Goal: Information Seeking & Learning: Check status

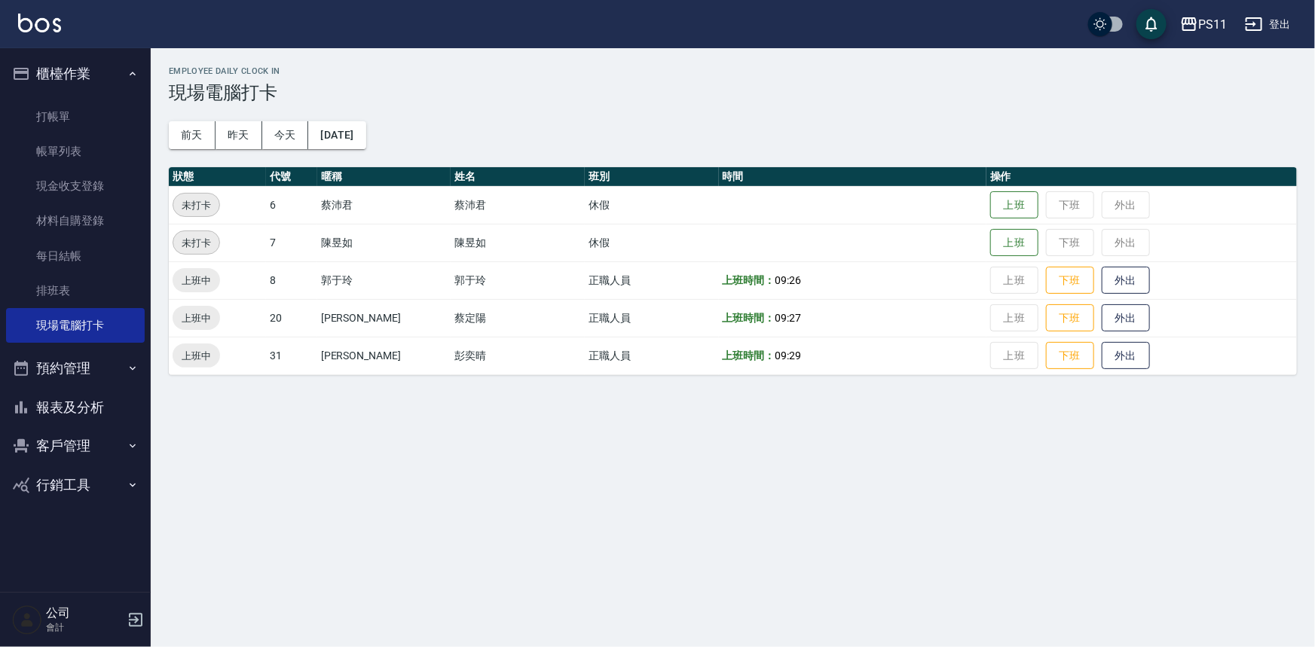
click at [92, 405] on button "報表及分析" at bounding box center [75, 407] width 139 height 39
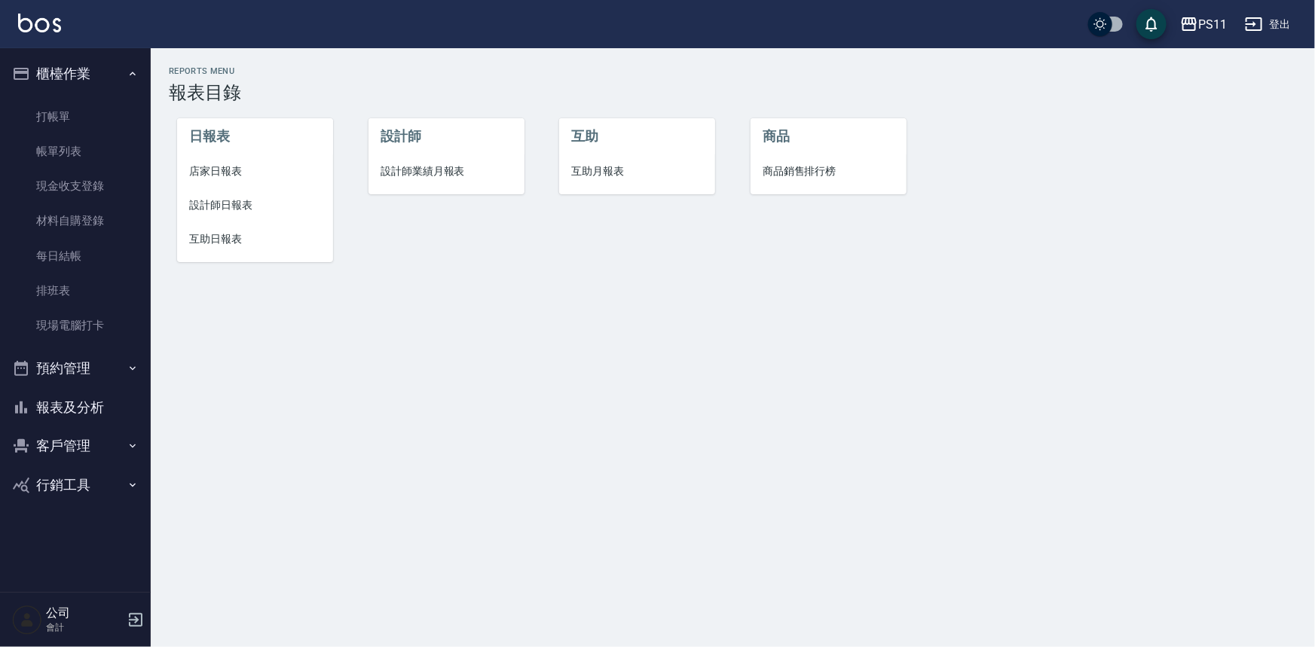
click at [223, 237] on span "互助日報表" at bounding box center [255, 239] width 132 height 16
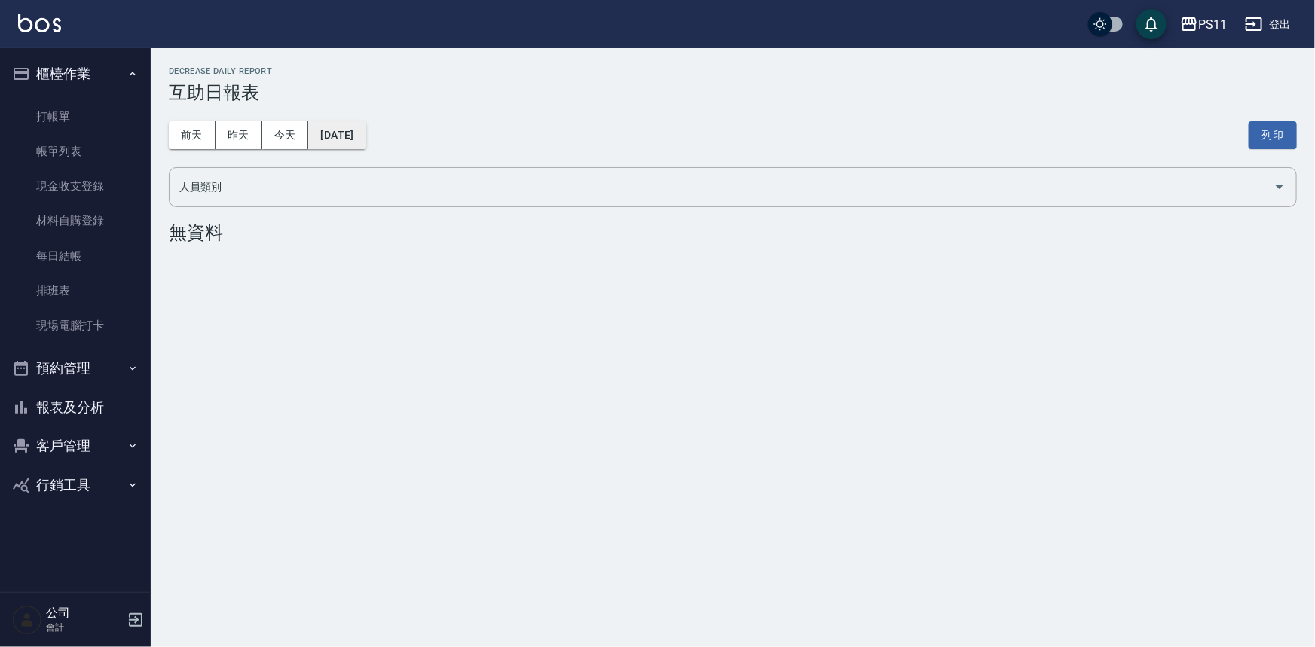
click at [365, 140] on button "[DATE]" at bounding box center [336, 135] width 57 height 28
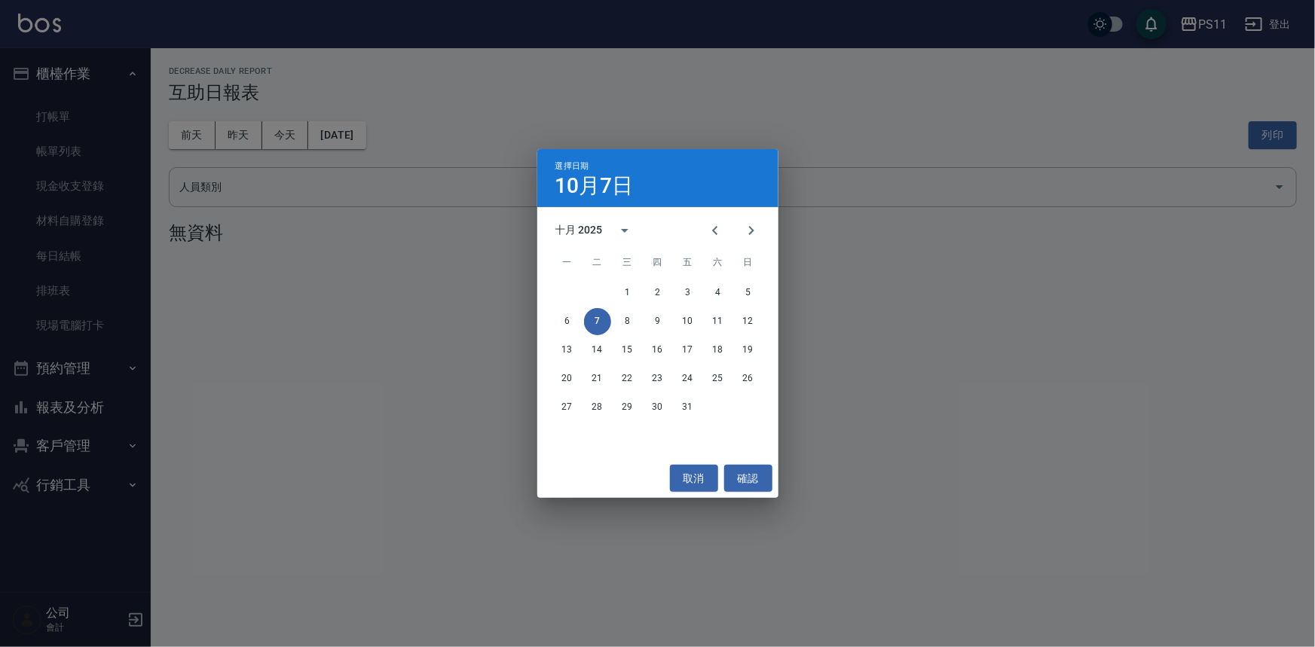
click at [553, 314] on div "6 7 8 9 10 11 12" at bounding box center [657, 321] width 241 height 27
click at [565, 319] on button "6" at bounding box center [567, 321] width 27 height 27
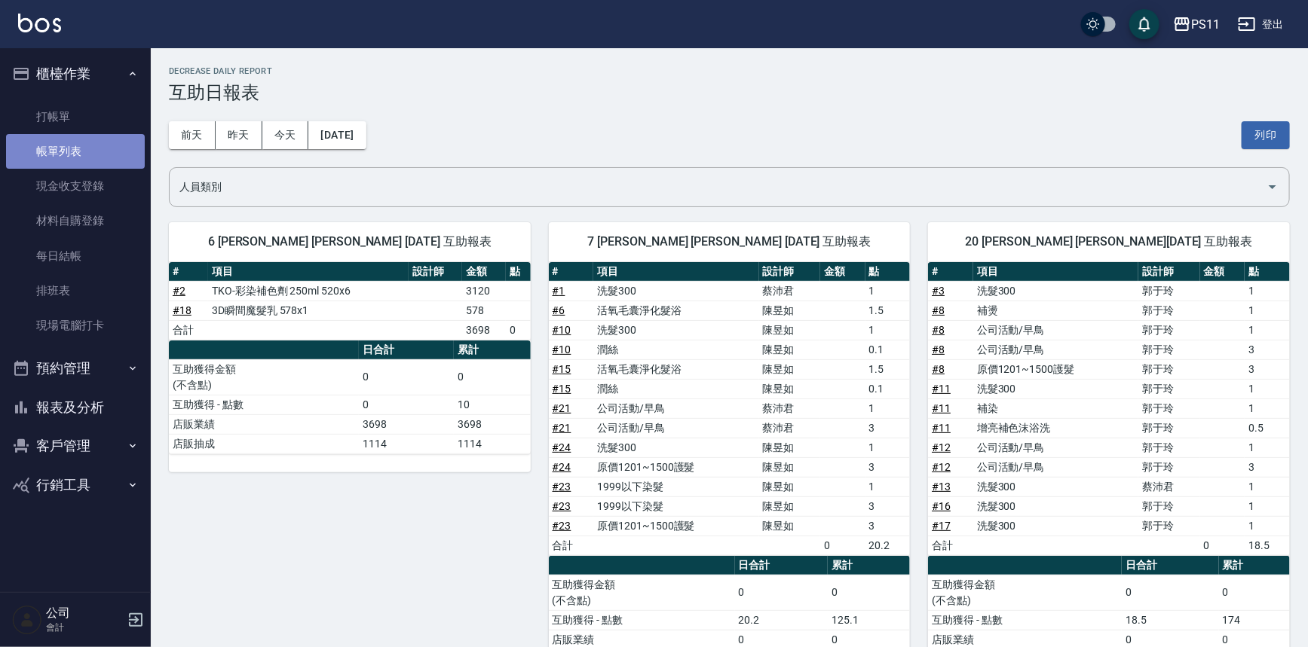
click at [75, 151] on link "帳單列表" at bounding box center [75, 151] width 139 height 35
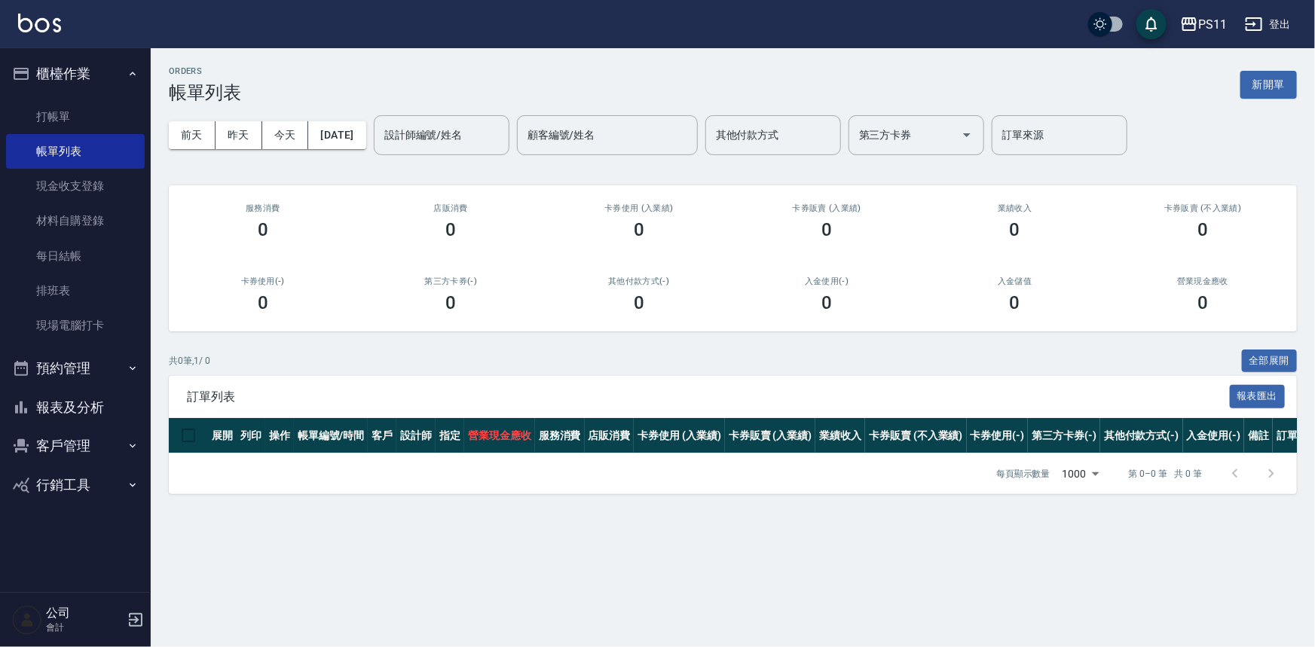
click at [125, 395] on button "報表及分析" at bounding box center [75, 407] width 139 height 39
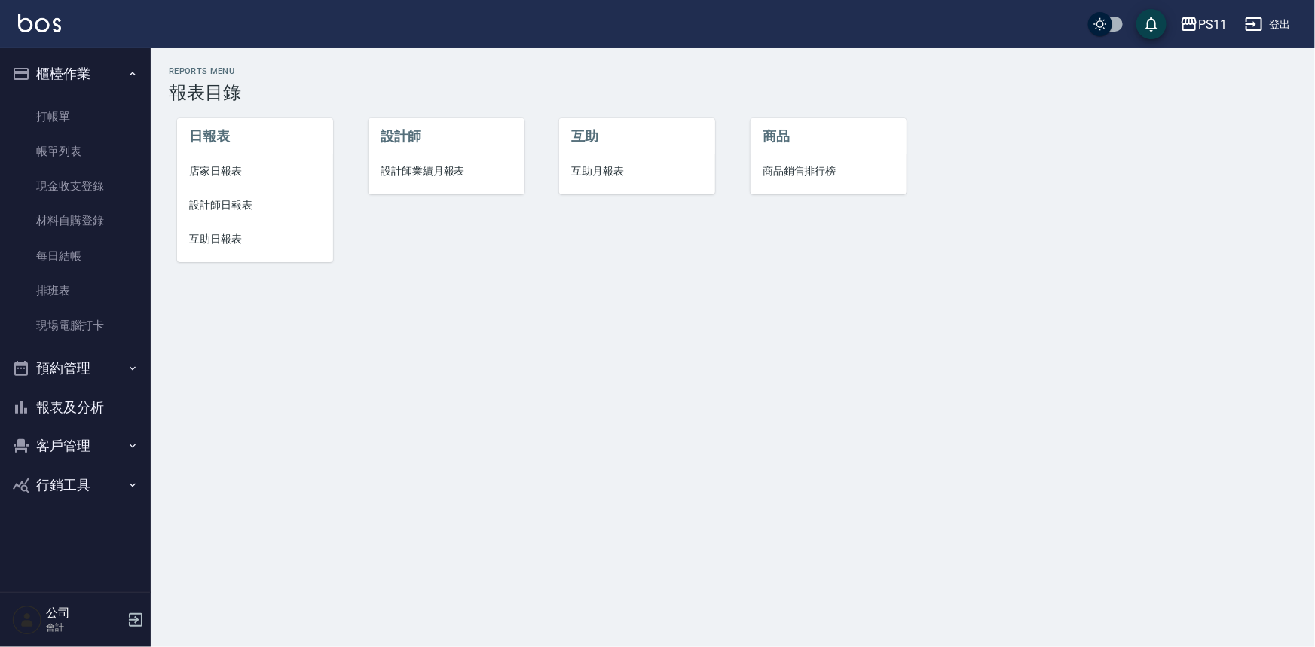
click at [222, 173] on span "店家日報表" at bounding box center [255, 172] width 132 height 16
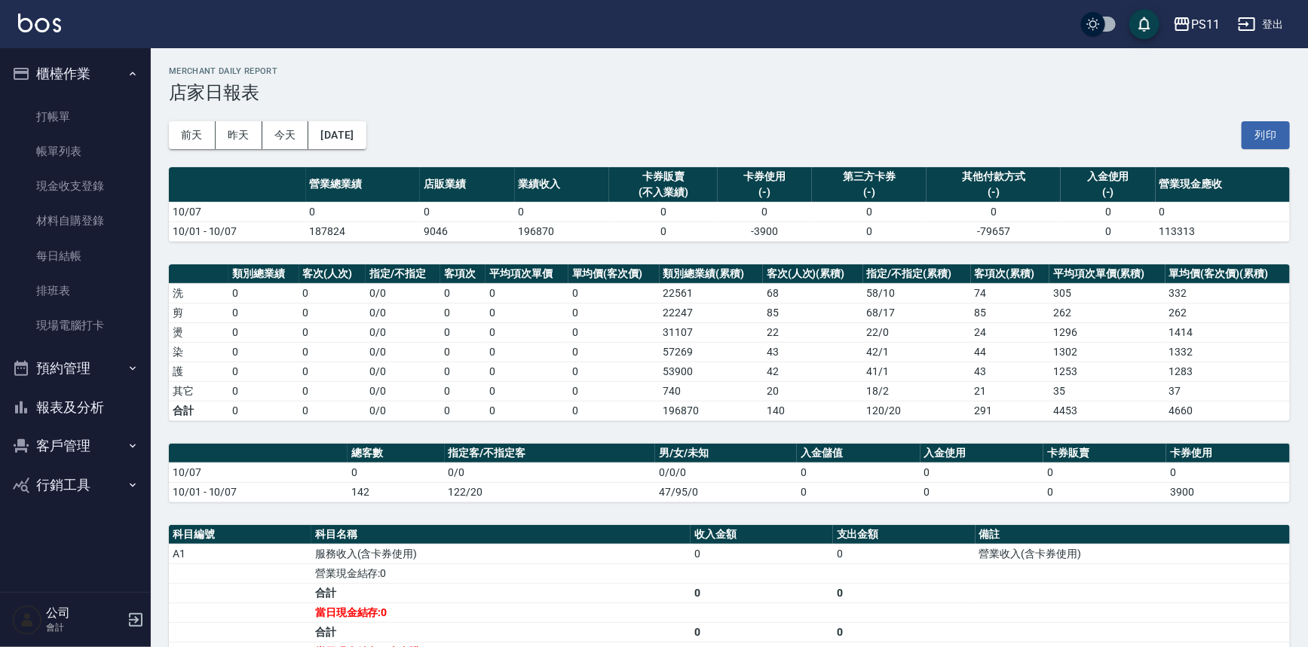
drag, startPoint x: 130, startPoint y: 412, endPoint x: 147, endPoint y: 396, distance: 22.9
click at [129, 411] on button "報表及分析" at bounding box center [75, 407] width 139 height 39
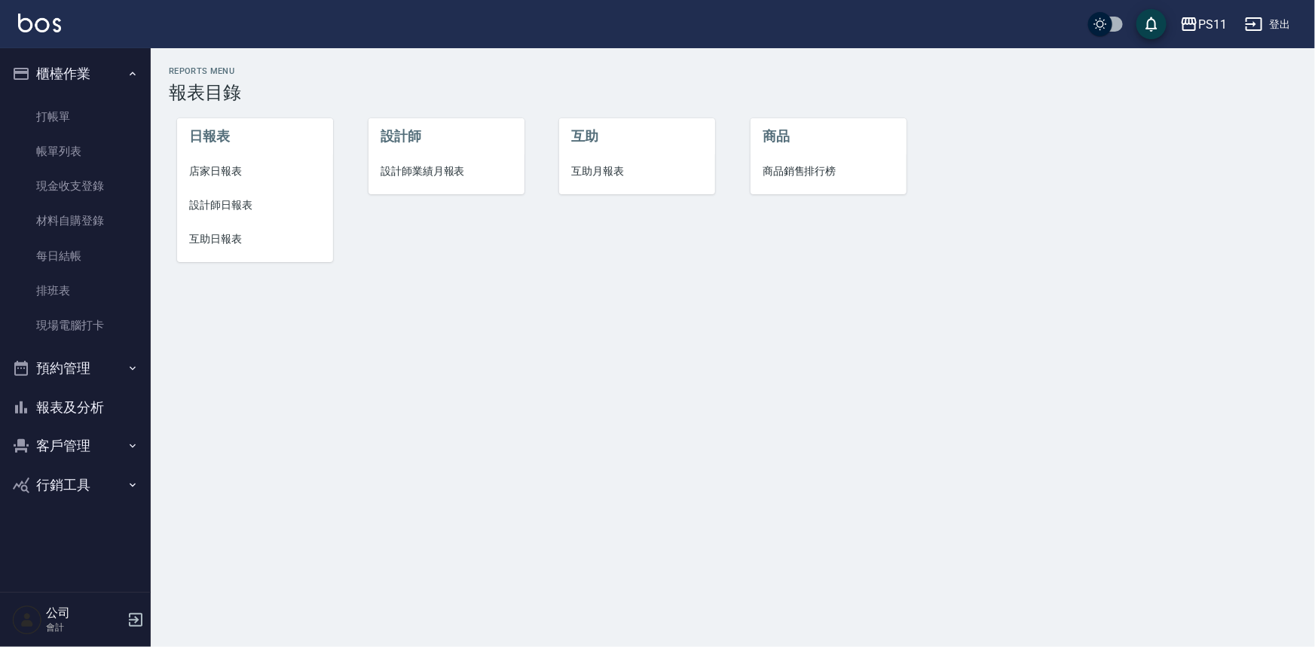
click at [242, 200] on span "設計師日報表" at bounding box center [255, 205] width 132 height 16
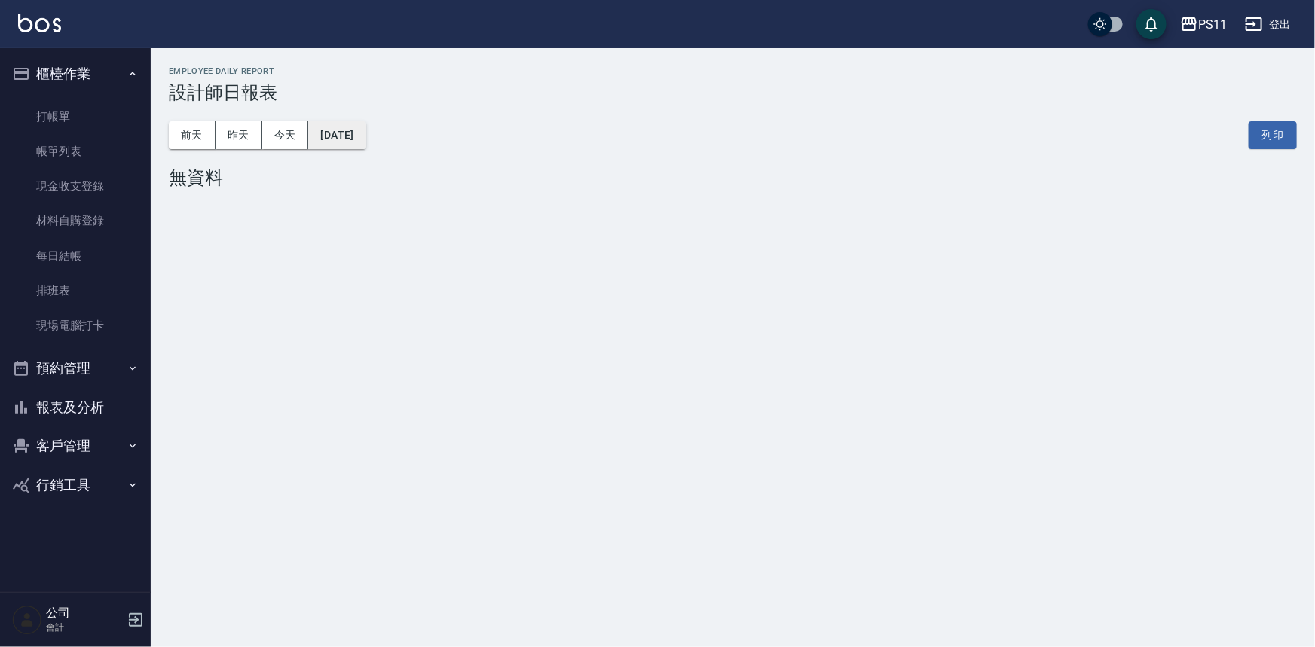
click at [336, 142] on button "[DATE]" at bounding box center [336, 135] width 57 height 28
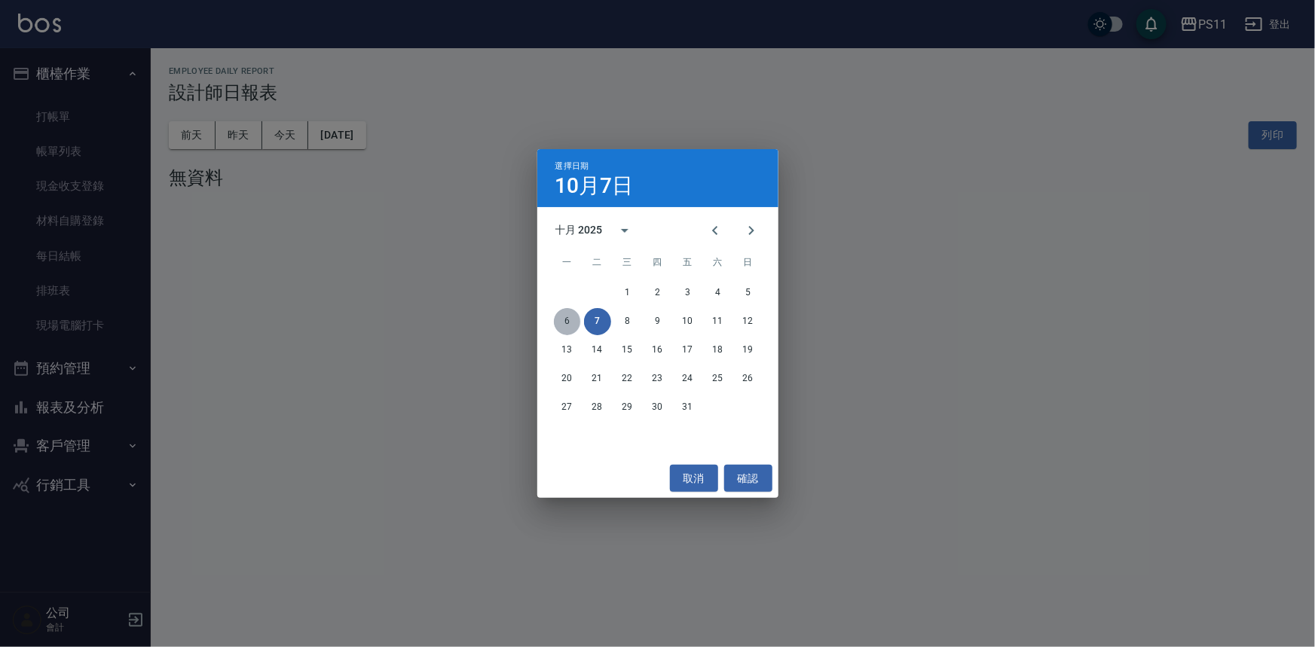
click at [570, 318] on button "6" at bounding box center [567, 321] width 27 height 27
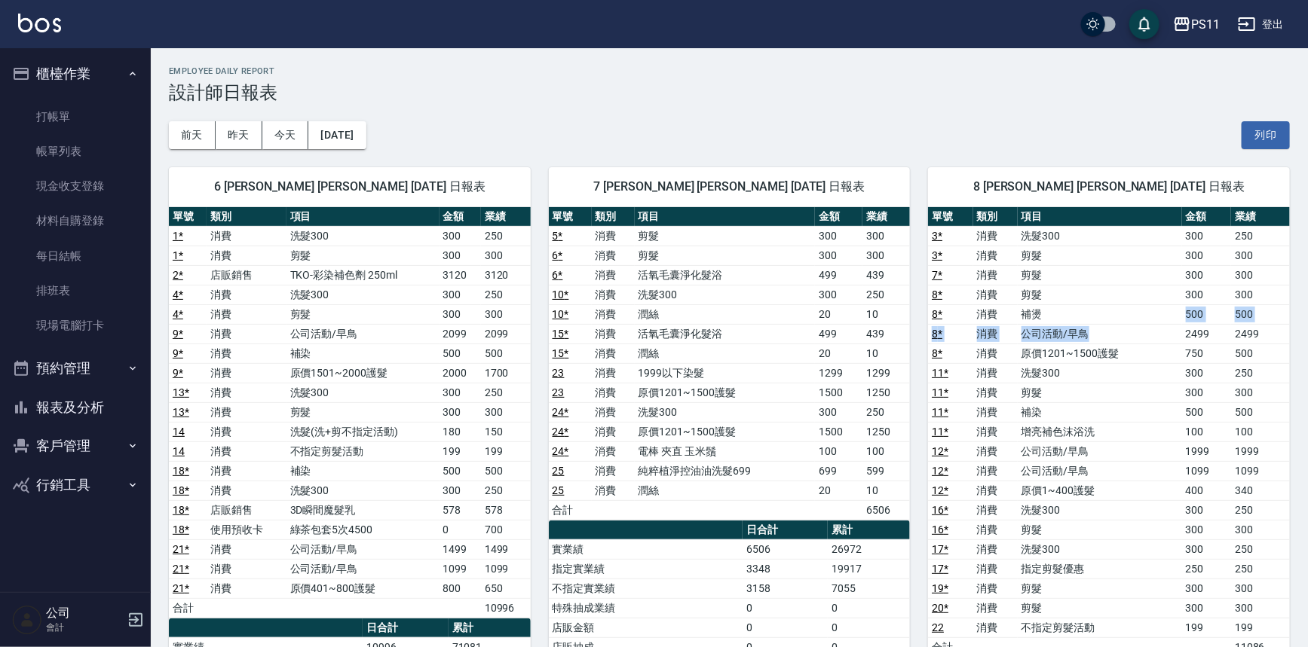
drag, startPoint x: 1090, startPoint y: 314, endPoint x: 1095, endPoint y: 328, distance: 15.0
click at [1095, 328] on tbody "3 * 消費 洗髮300 300 250 3 * 消費 剪髮 300 300 7 * 消費 剪髮 300 300 8 * 消費 剪髮 300 300 8 * …" at bounding box center [1109, 441] width 362 height 431
click at [1084, 396] on td "剪髮" at bounding box center [1099, 393] width 164 height 20
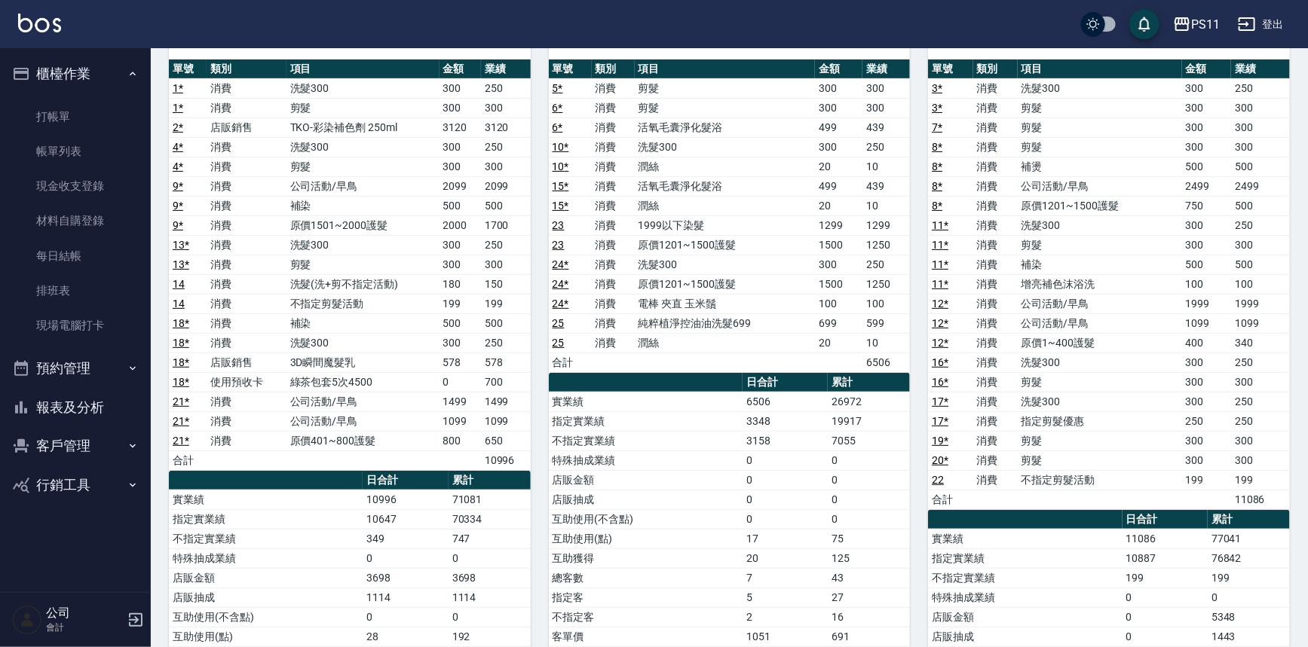
scroll to position [356, 0]
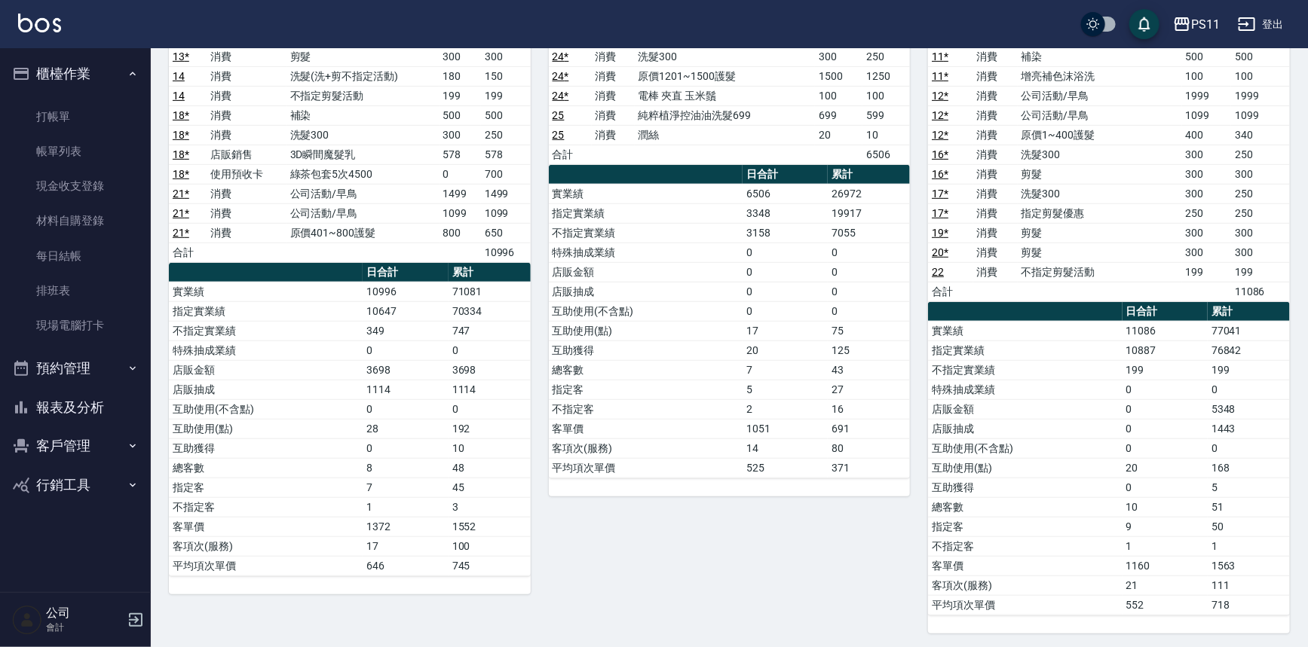
click at [75, 421] on button "報表及分析" at bounding box center [75, 407] width 139 height 39
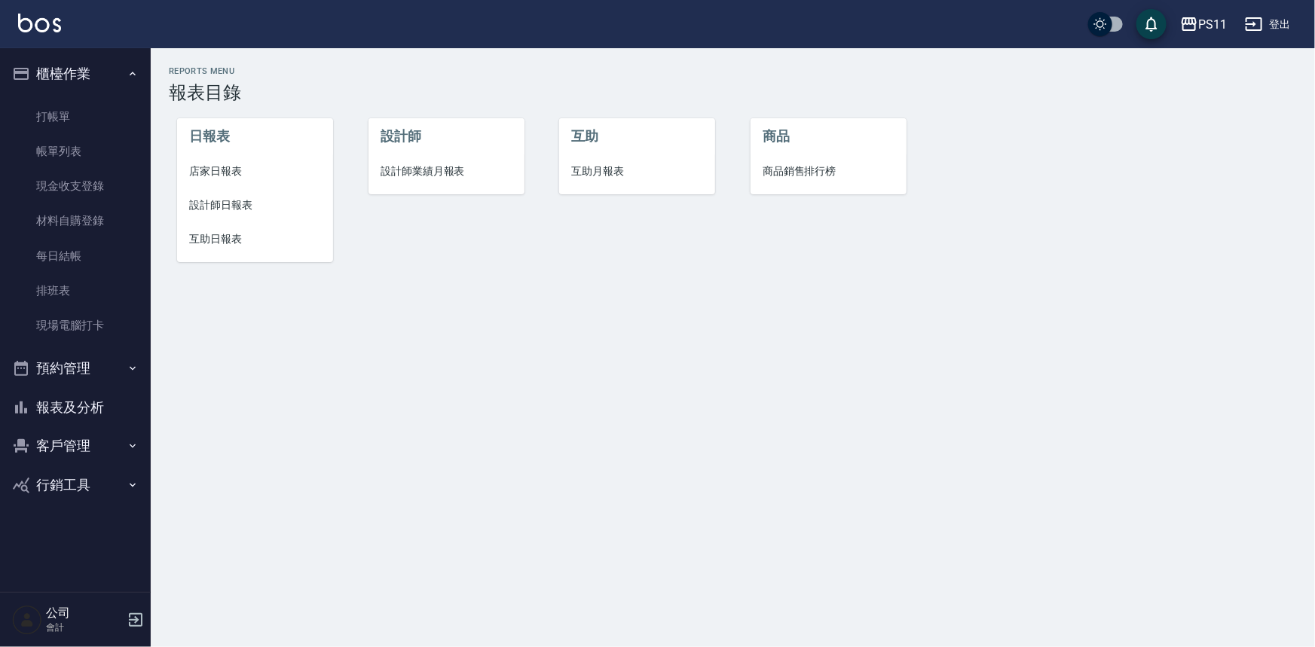
click at [202, 232] on span "互助日報表" at bounding box center [255, 239] width 132 height 16
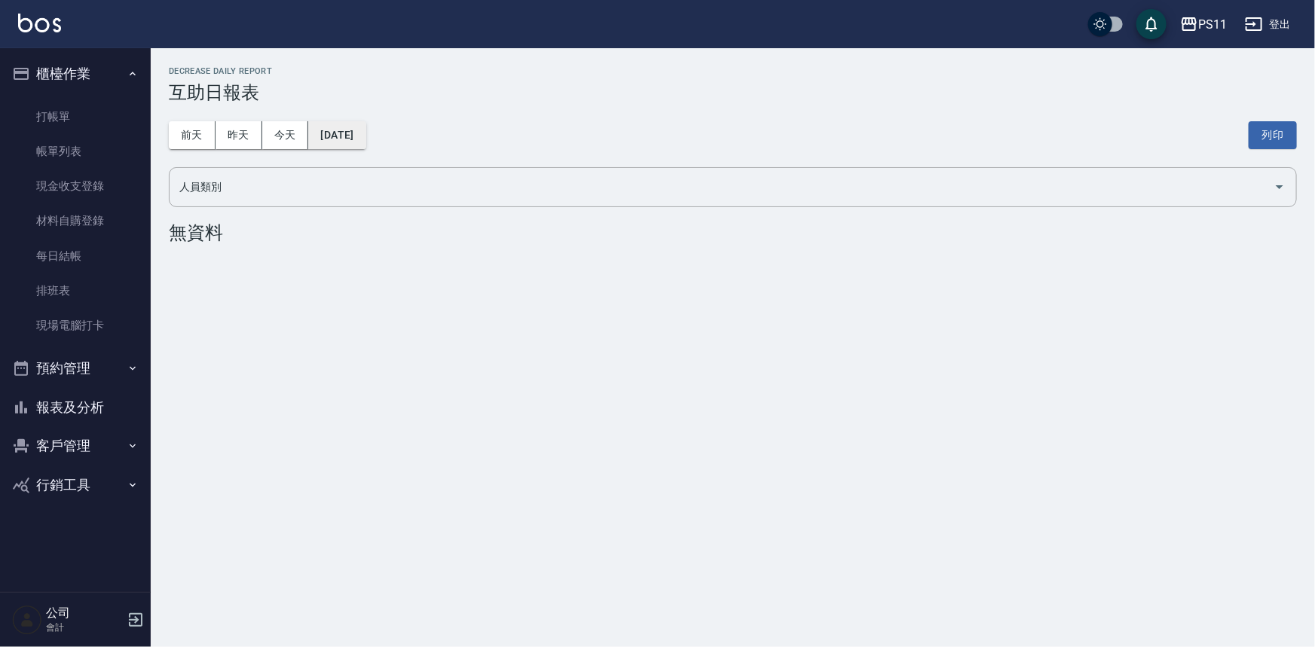
click at [358, 137] on button "[DATE]" at bounding box center [336, 135] width 57 height 28
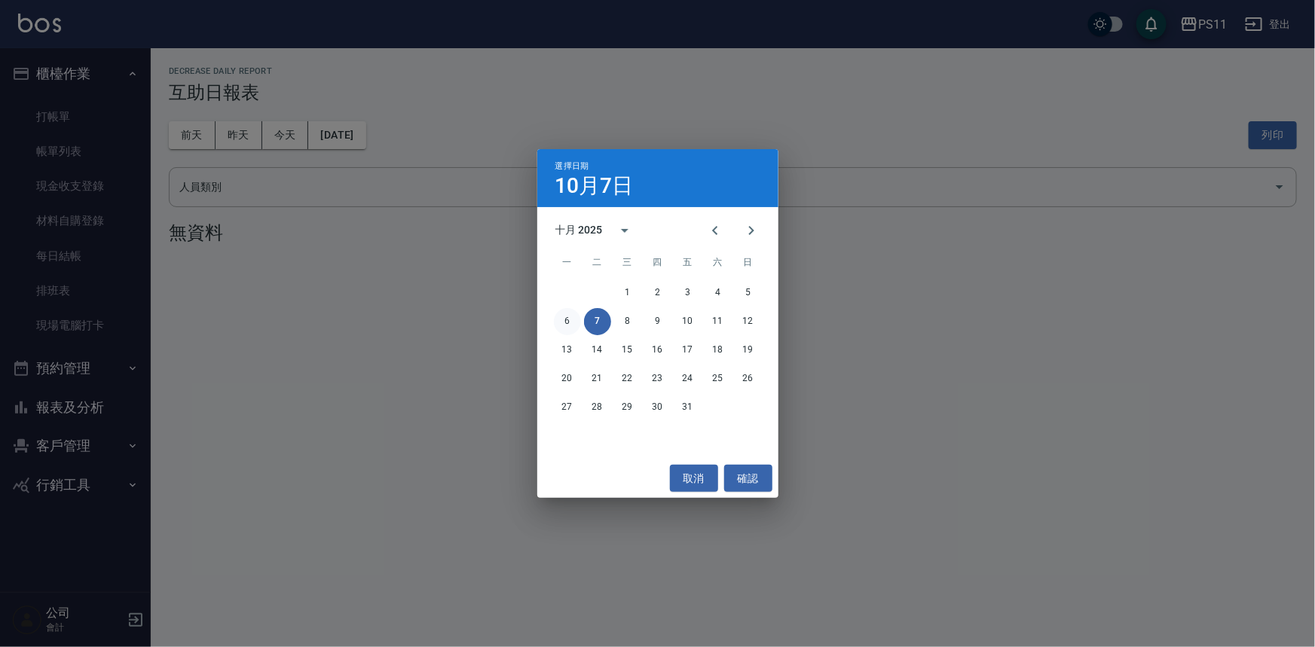
click at [571, 313] on button "6" at bounding box center [567, 321] width 27 height 27
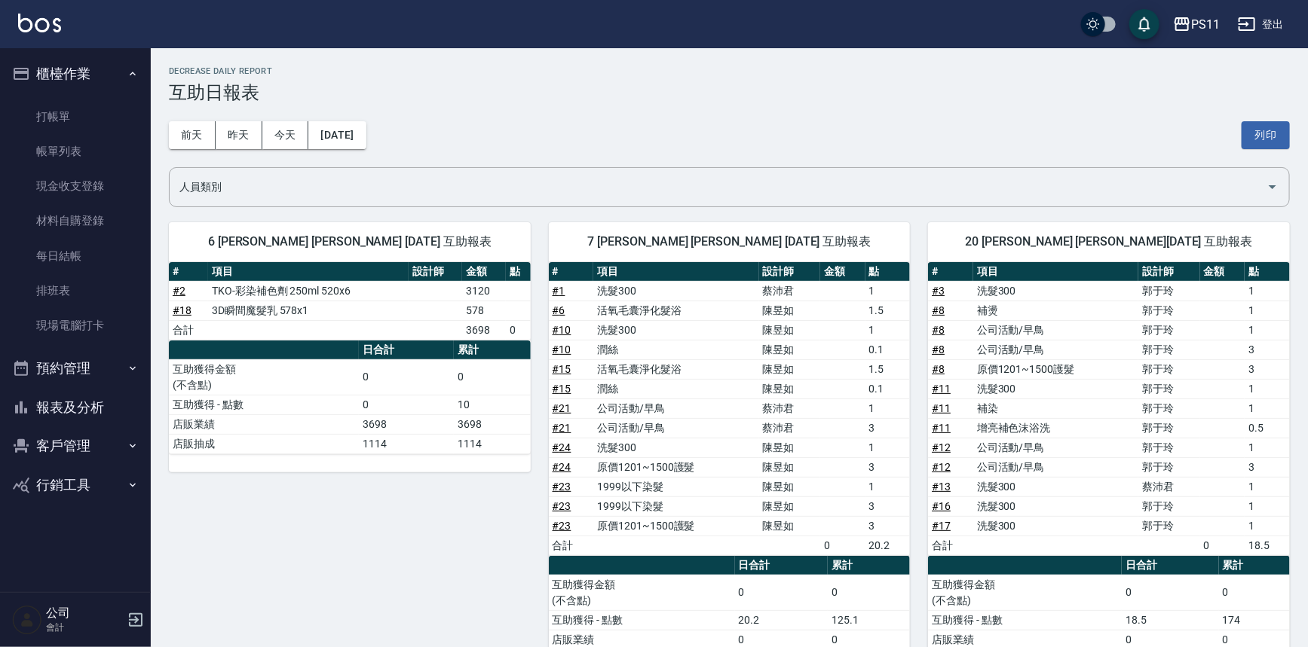
click at [1121, 536] on td "a dense table" at bounding box center [1055, 546] width 165 height 20
click at [82, 405] on button "報表及分析" at bounding box center [75, 407] width 139 height 39
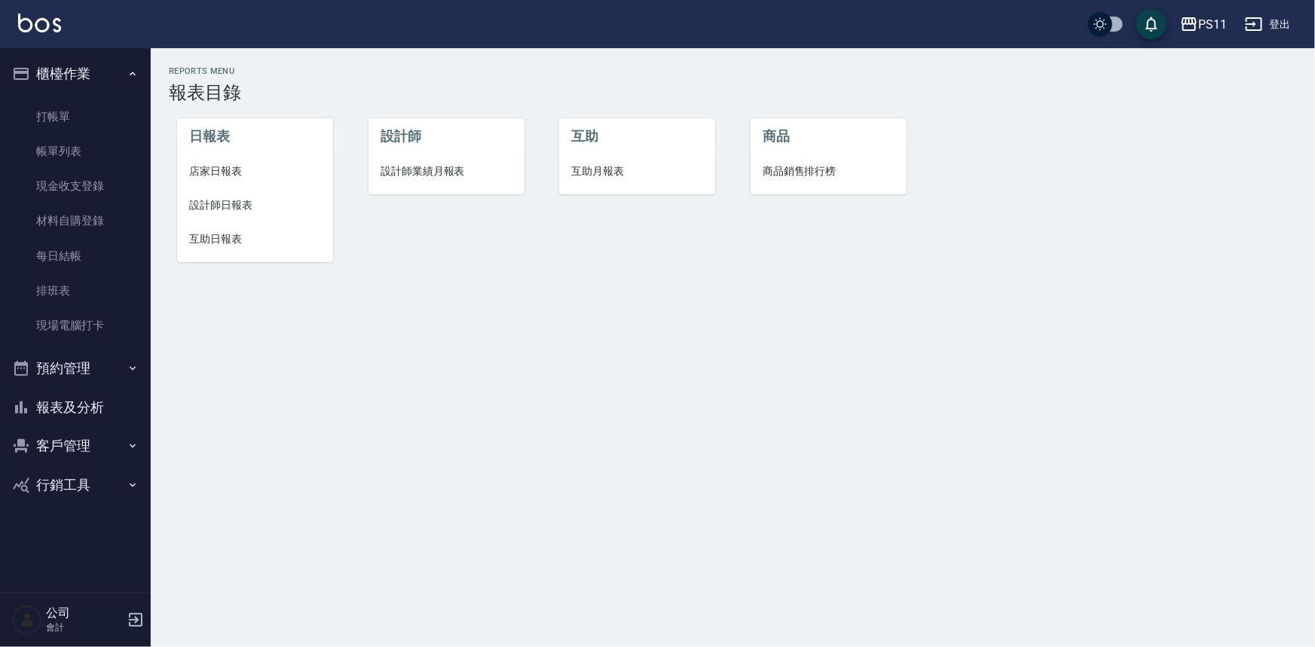
click at [238, 203] on span "設計師日報表" at bounding box center [255, 205] width 132 height 16
